Goal: Transaction & Acquisition: Purchase product/service

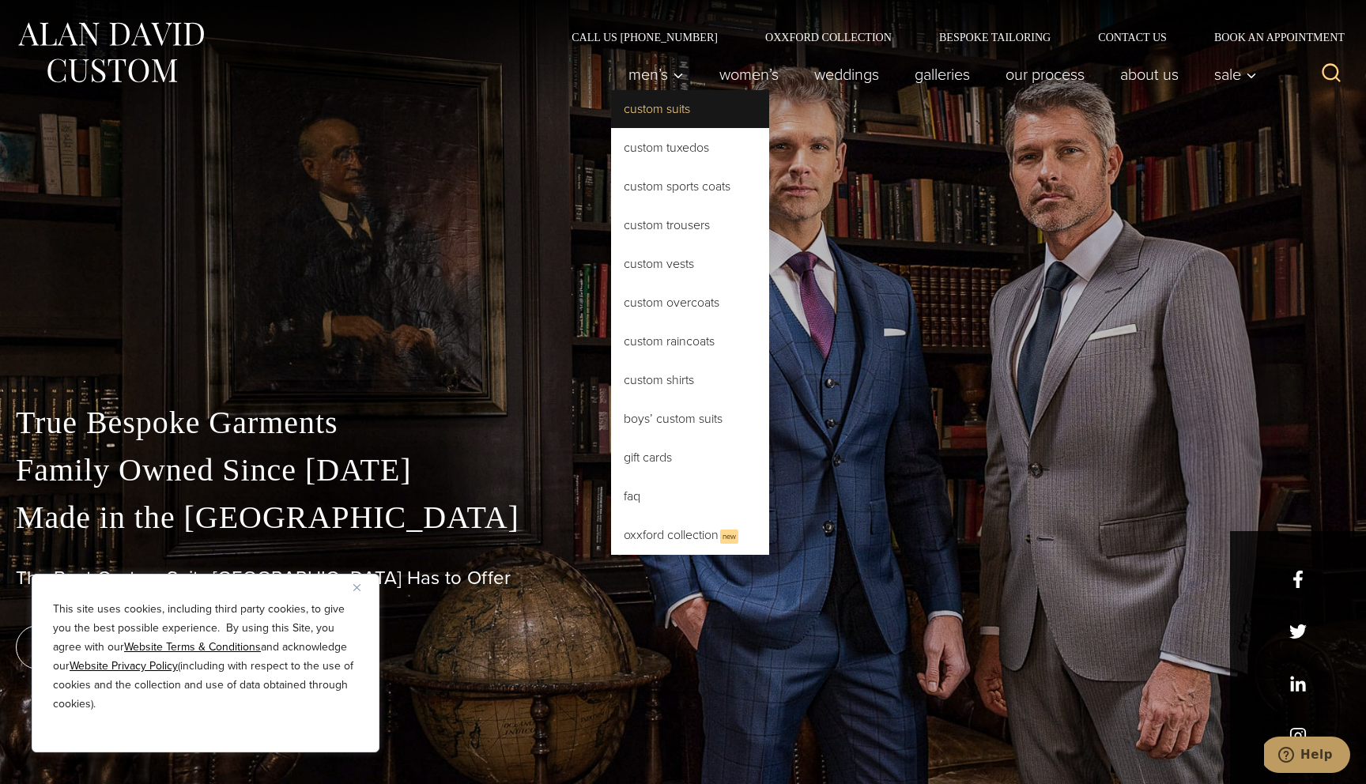
click at [655, 116] on link "Custom Suits" at bounding box center [690, 109] width 158 height 38
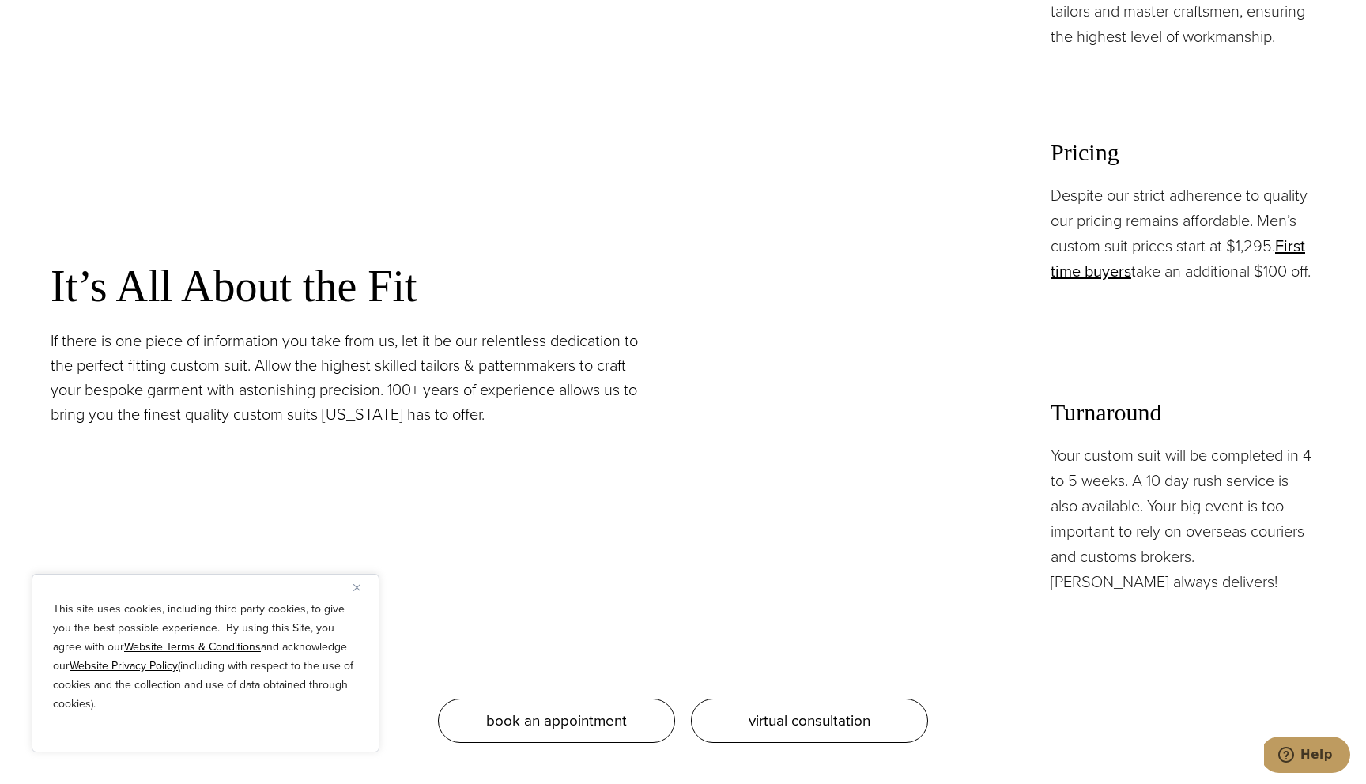
scroll to position [1449, 0]
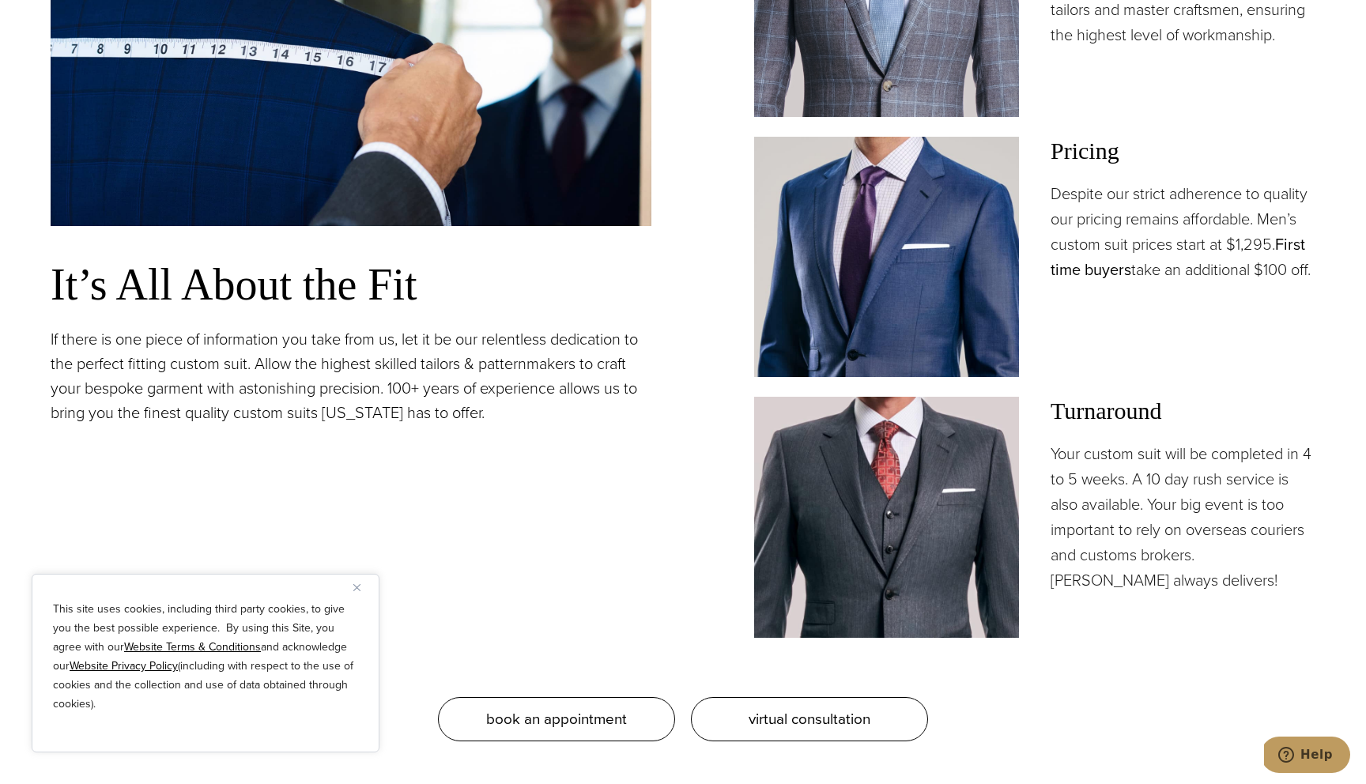
click at [1294, 243] on link "First time buyers" at bounding box center [1178, 256] width 255 height 49
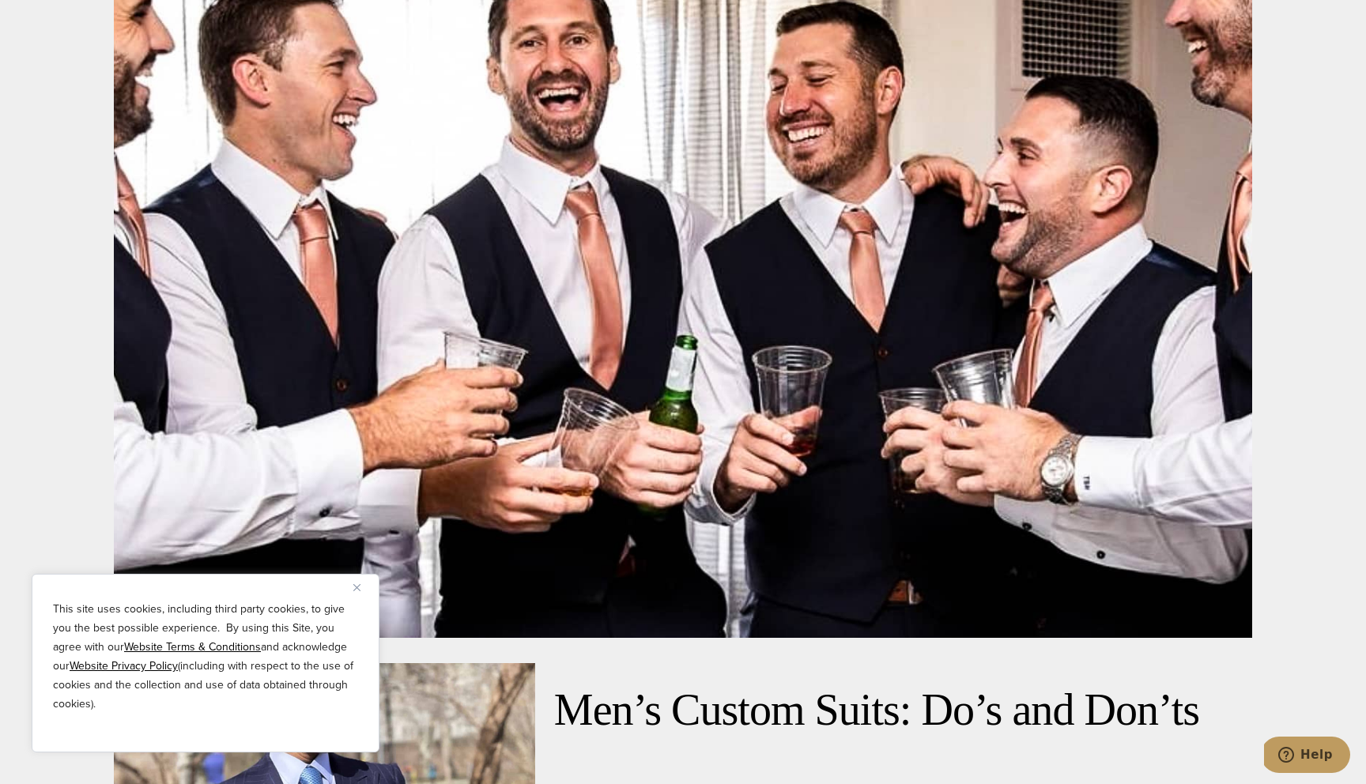
scroll to position [7123, 0]
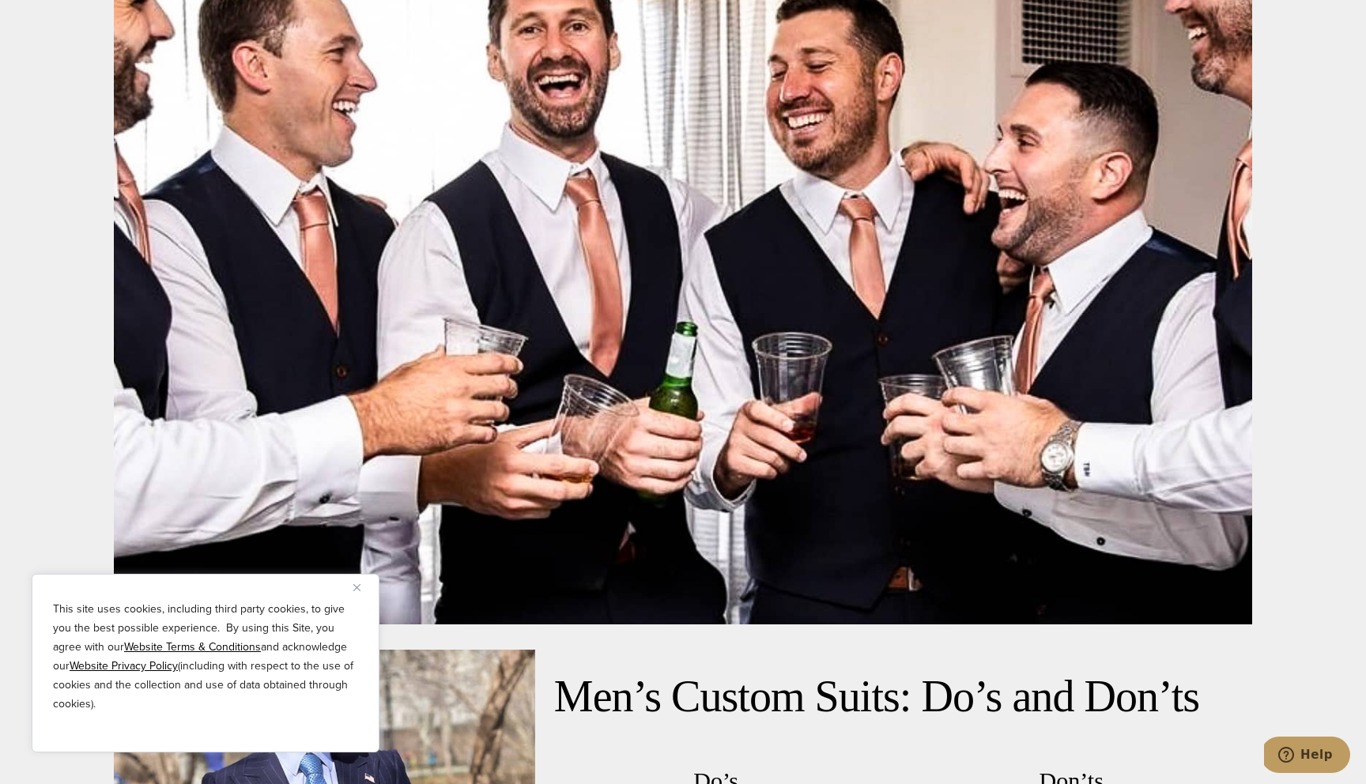
click at [357, 585] on img "Close" at bounding box center [356, 587] width 7 height 7
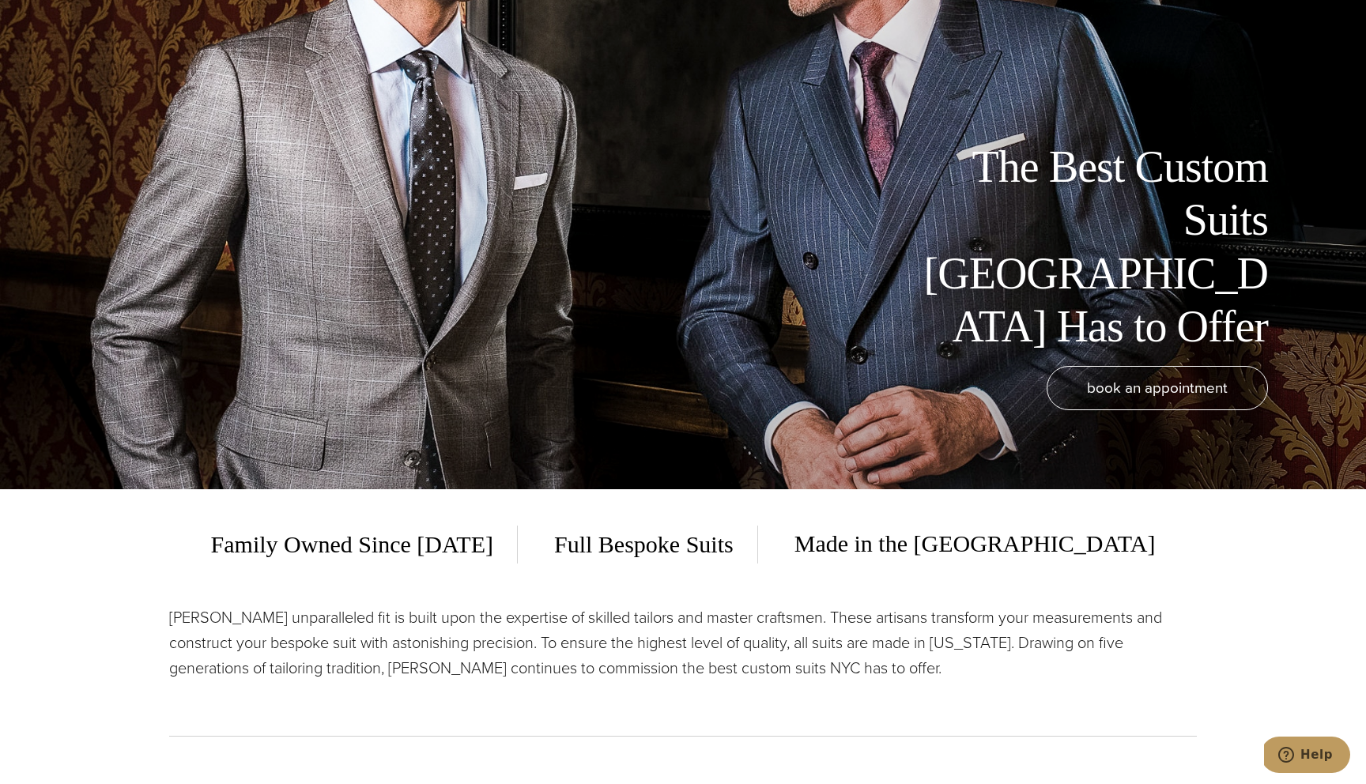
scroll to position [0, 0]
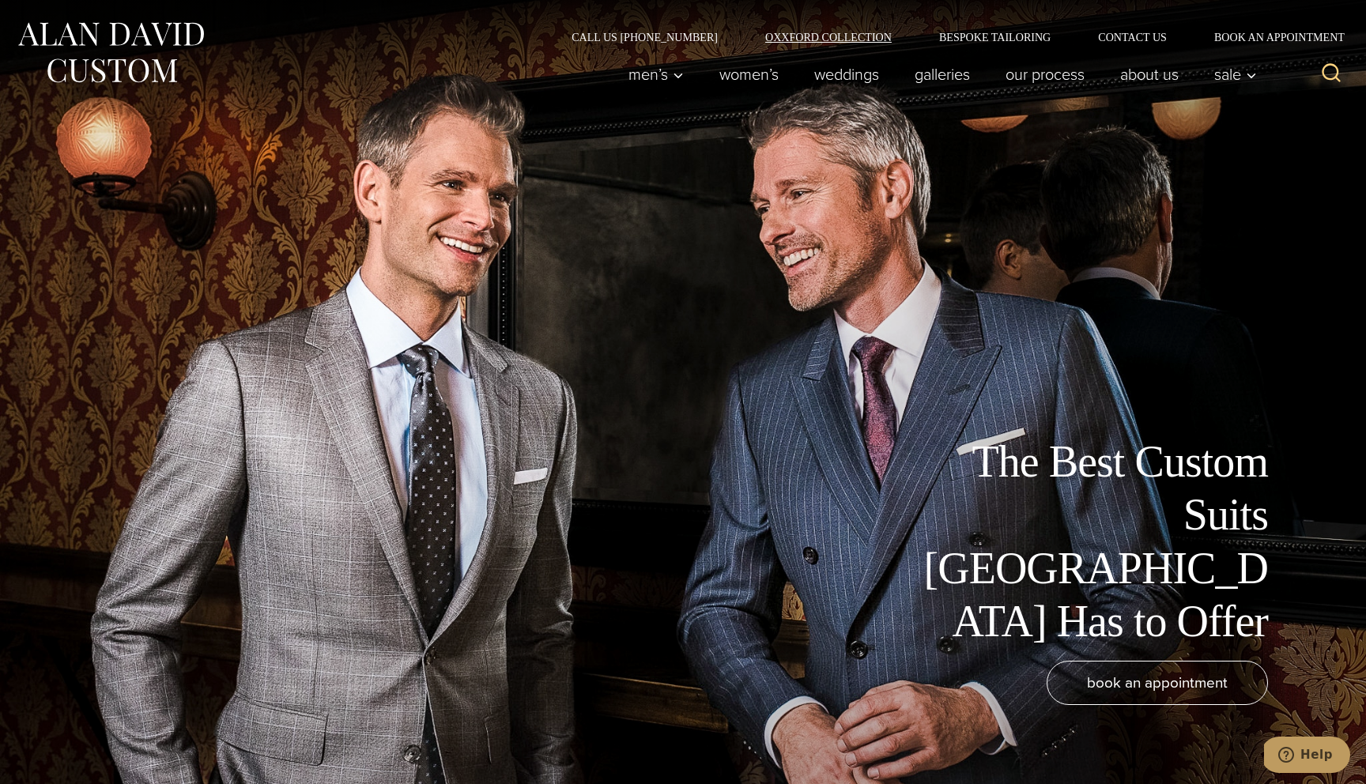
click at [870, 36] on link "Oxxford Collection" at bounding box center [829, 37] width 174 height 11
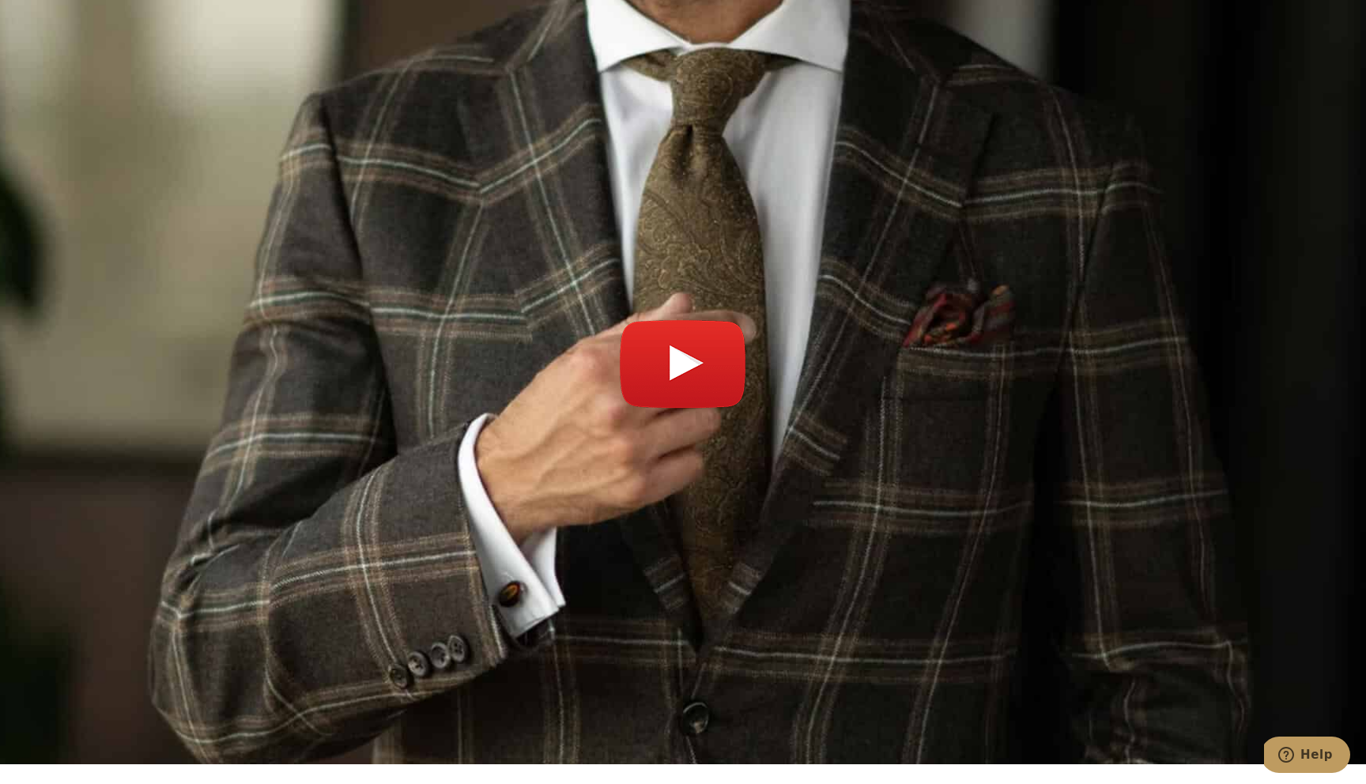
scroll to position [6266, 0]
